Goal: Information Seeking & Learning: Learn about a topic

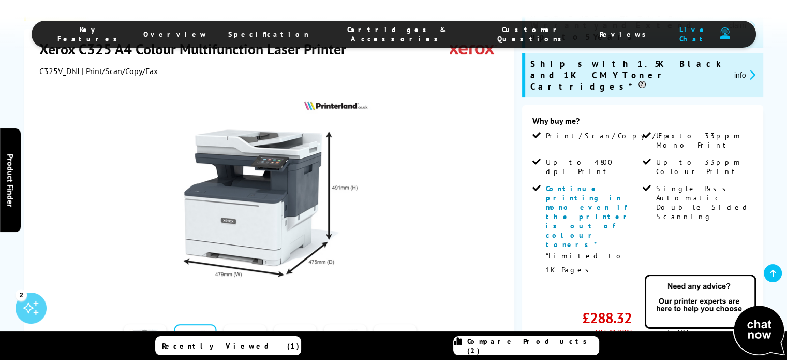
scroll to position [207, 0]
click at [726, 292] on link "View more details" at bounding box center [729, 296] width 47 height 8
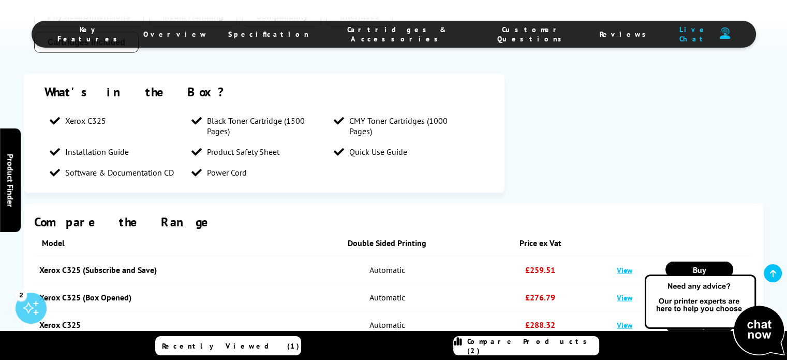
scroll to position [2020, 0]
click at [112, 264] on link "Xerox C325 (Subscribe and Save)" at bounding box center [97, 269] width 117 height 10
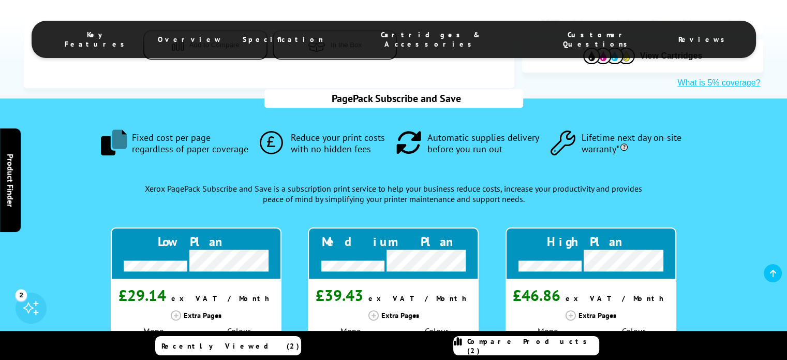
scroll to position [776, 0]
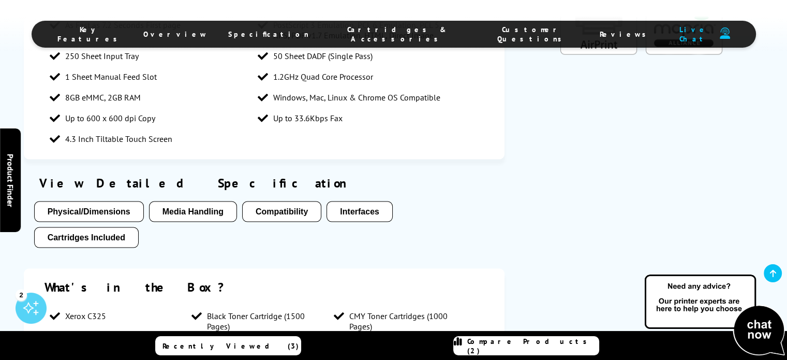
scroll to position [1916, 0]
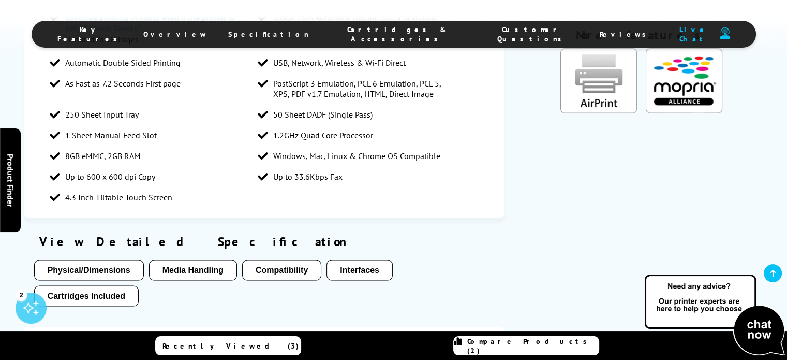
click at [89, 259] on button "Physical/Dimensions" at bounding box center [89, 269] width 110 height 21
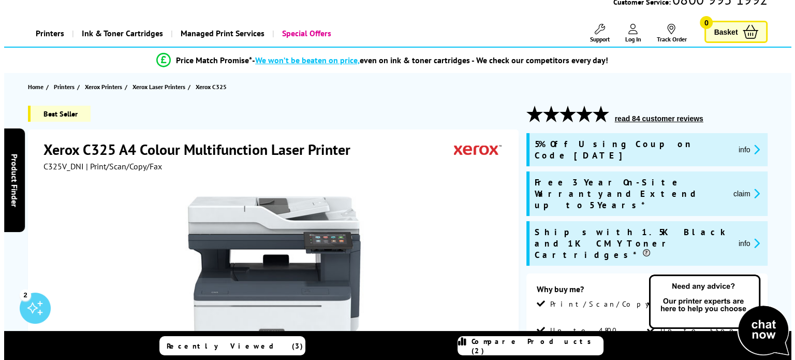
scroll to position [103, 0]
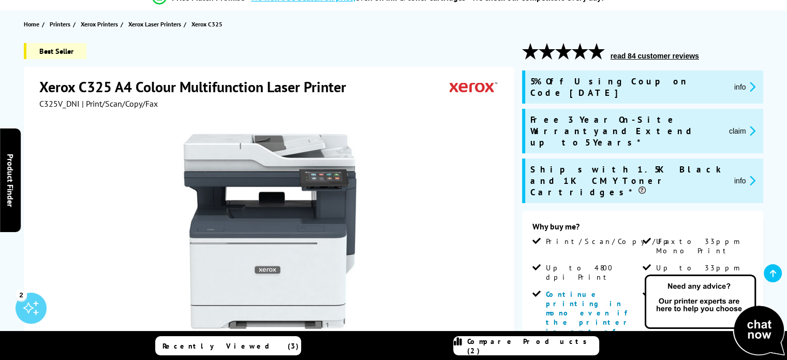
click at [739, 174] on button "info" at bounding box center [744, 180] width 27 height 12
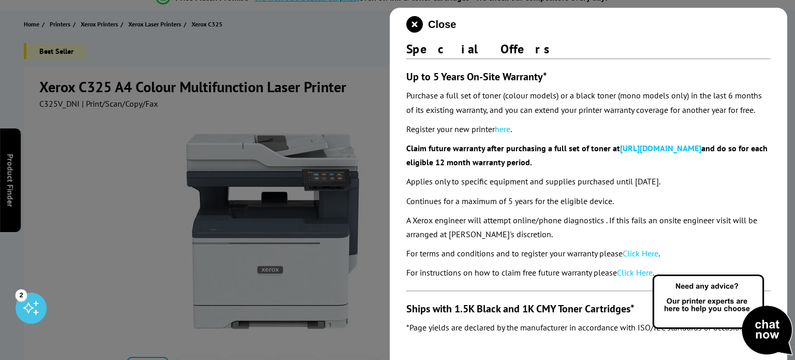
scroll to position [253, 0]
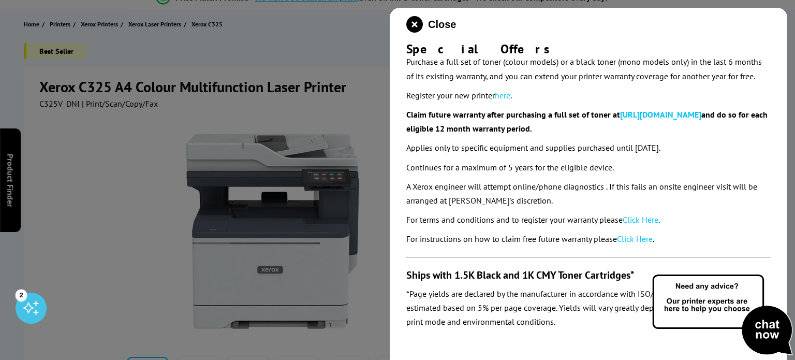
click at [631, 333] on section "5% Off For a limited time you can claim 10% Off this product using coupon code …" at bounding box center [588, 195] width 364 height 277
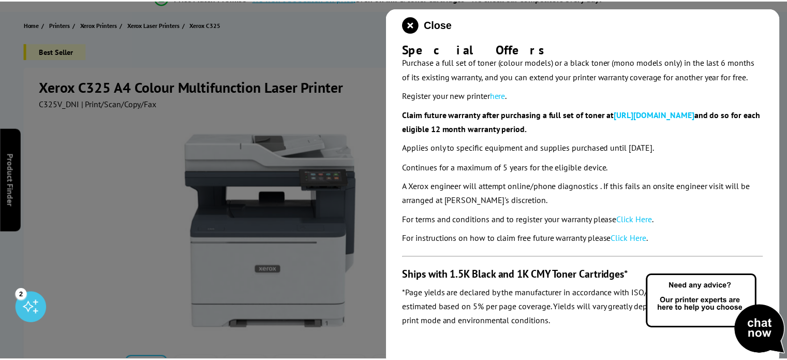
scroll to position [150, 0]
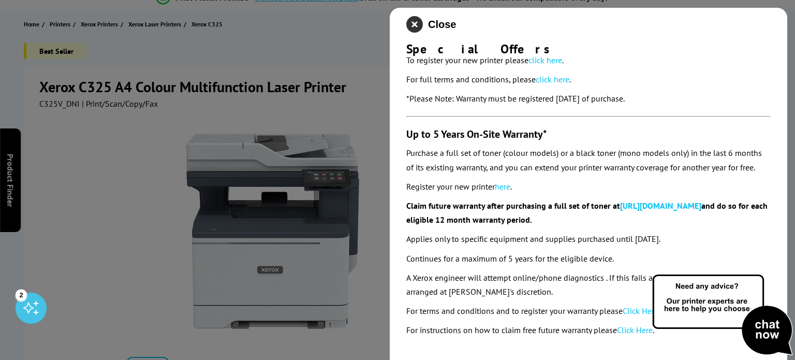
click at [415, 23] on icon "close modal" at bounding box center [414, 24] width 17 height 17
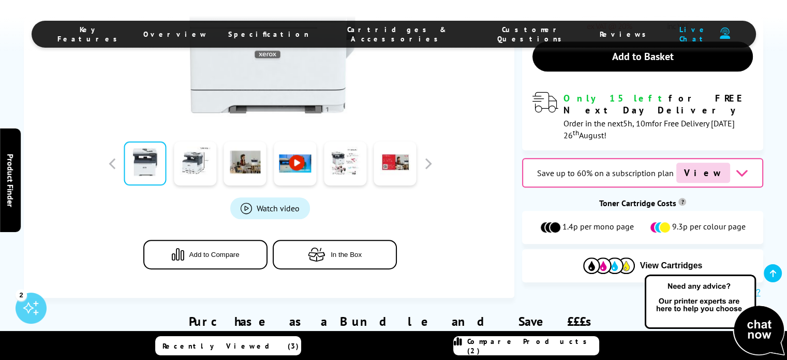
scroll to position [466, 0]
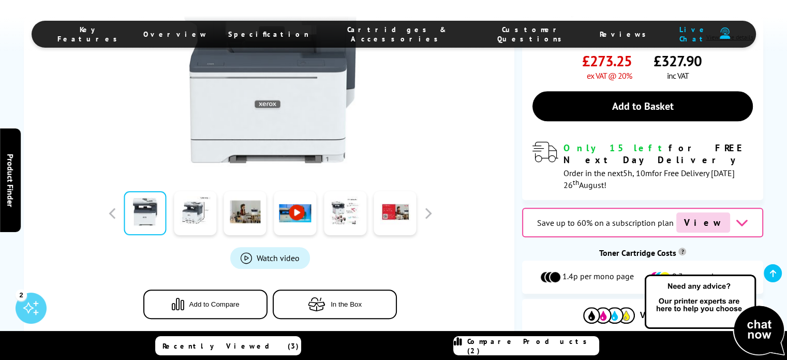
click at [381, 30] on span "Cartridges & Accessories" at bounding box center [398, 34] width 136 height 19
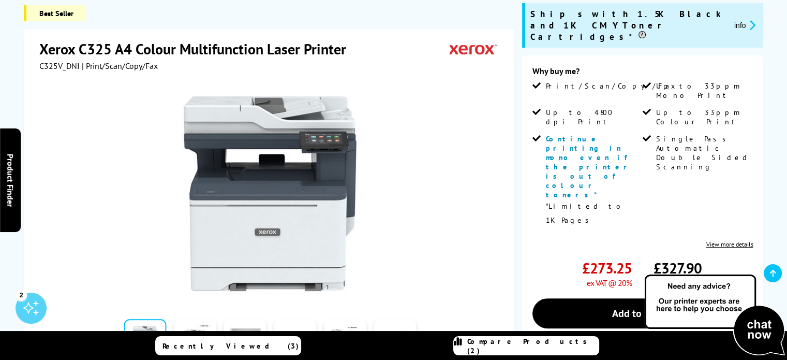
scroll to position [259, 0]
